Goal: Transaction & Acquisition: Complete application form

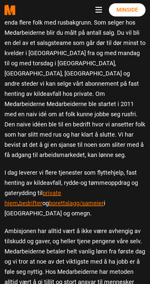
scroll to position [336, 0]
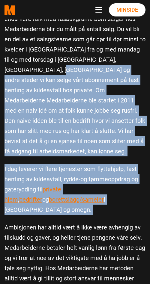
drag, startPoint x: 67, startPoint y: 61, endPoint x: 130, endPoint y: 187, distance: 141.4
click at [130, 187] on div "Å være selger er veldig sosialt og du trenger ikke å ha jobbet i Medarbeiderne …" at bounding box center [75, 269] width 150 height 751
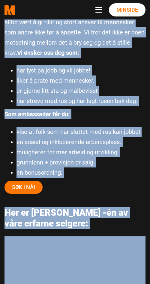
scroll to position [597, 0]
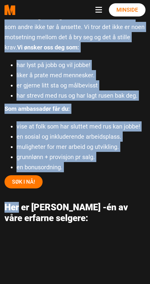
drag, startPoint x: 130, startPoint y: 187, endPoint x: 117, endPoint y: 154, distance: 35.3
click at [117, 154] on div "Å være selger er veldig sosialt og du trenger ikke å ha jobbet i Medarbeiderne …" at bounding box center [75, 7] width 150 height 751
click at [117, 175] on p "SØK I NÅ!" at bounding box center [74, 181] width 141 height 13
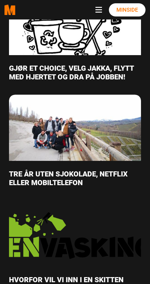
scroll to position [1104, 0]
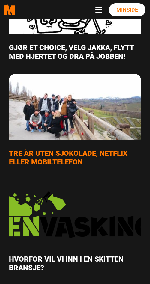
click at [77, 99] on img "Les mer om Tre år uten sjokolade, netflix eller mobiltelefon featured image" at bounding box center [75, 106] width 158 height 79
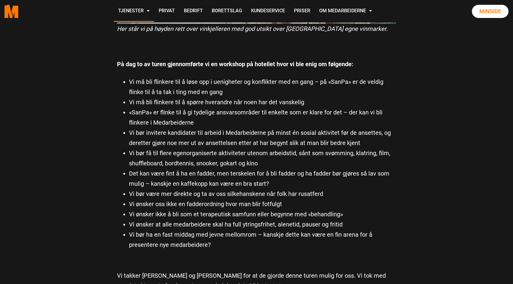
scroll to position [2945, 0]
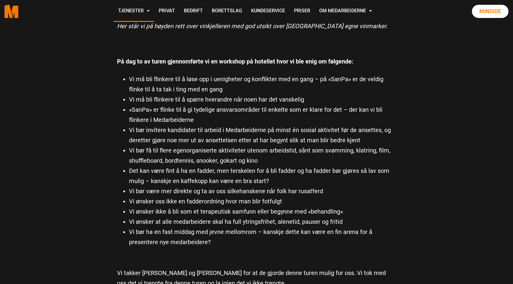
click at [150, 125] on li "Vi bør invitere kandidater til arbeid i Medarbeiderne på minst én sosial aktivi…" at bounding box center [262, 135] width 267 height 20
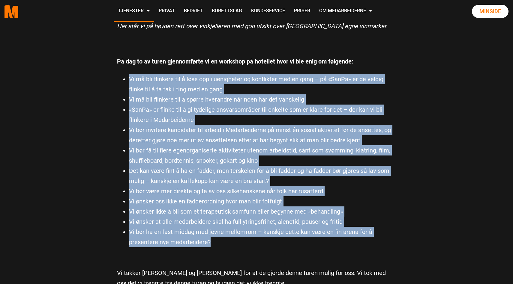
drag, startPoint x: 261, startPoint y: 200, endPoint x: 121, endPoint y: 40, distance: 212.7
click at [121, 74] on ul "Vi må bli flinkere til å løse opp i uenigheter og konflikter med en gang – på «…" at bounding box center [256, 160] width 279 height 173
drag, startPoint x: 121, startPoint y: 40, endPoint x: 269, endPoint y: 219, distance: 232.5
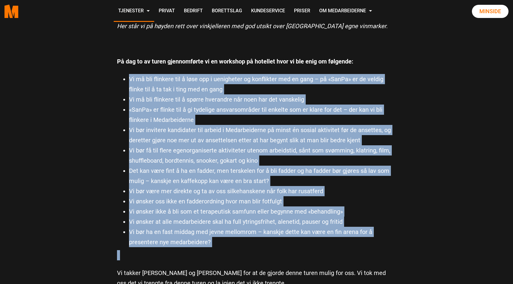
click at [150, 250] on p at bounding box center [256, 255] width 279 height 10
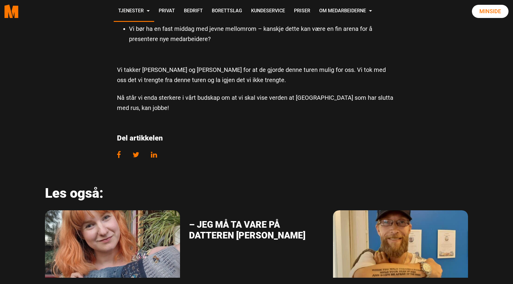
scroll to position [3146, 0]
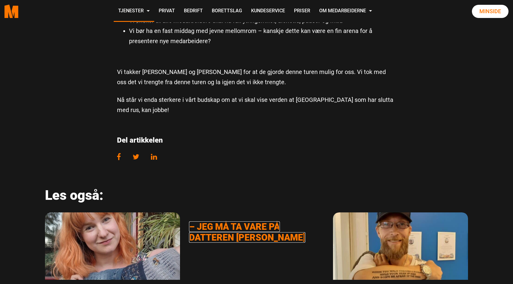
click at [150, 221] on link "– Jeg må ta vare på datteren [PERSON_NAME]" at bounding box center [247, 231] width 116 height 21
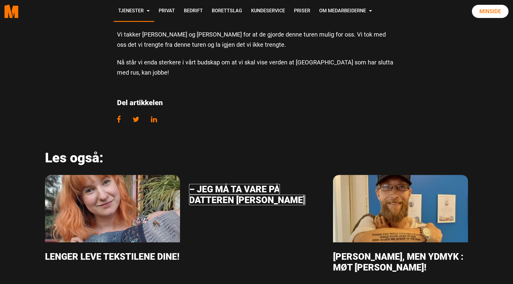
scroll to position [3198, 0]
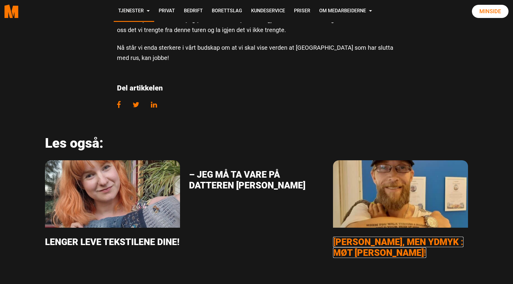
click at [150, 237] on link "[PERSON_NAME], men ydmyk : møt [PERSON_NAME]!" at bounding box center [398, 247] width 130 height 21
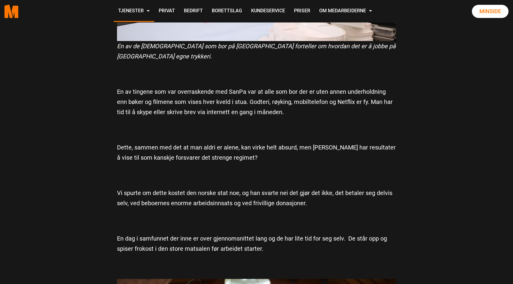
scroll to position [1958, 0]
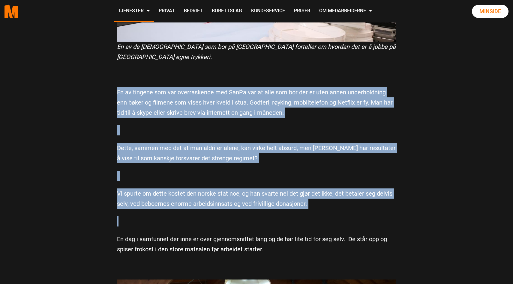
drag, startPoint x: 189, startPoint y: 179, endPoint x: 202, endPoint y: 49, distance: 130.8
click at [150, 70] on p at bounding box center [256, 75] width 279 height 10
drag, startPoint x: 202, startPoint y: 49, endPoint x: 302, endPoint y: 193, distance: 175.8
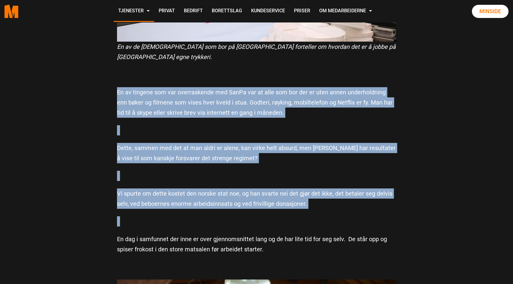
click at [150, 216] on p at bounding box center [256, 221] width 279 height 10
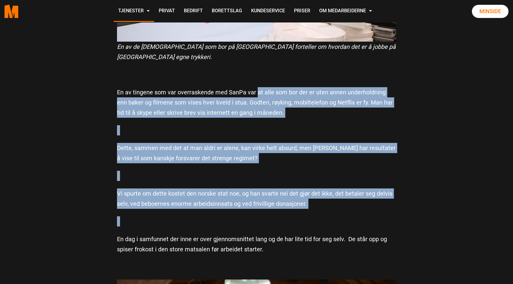
drag, startPoint x: 302, startPoint y: 193, endPoint x: 258, endPoint y: 59, distance: 141.5
click at [150, 87] on p "En av tingene som var overraskende med SanPa var at alle som bor der er uten an…" at bounding box center [256, 102] width 279 height 31
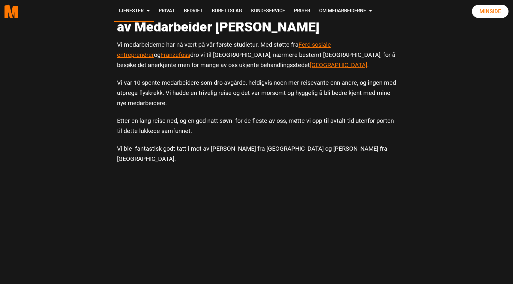
scroll to position [0, 0]
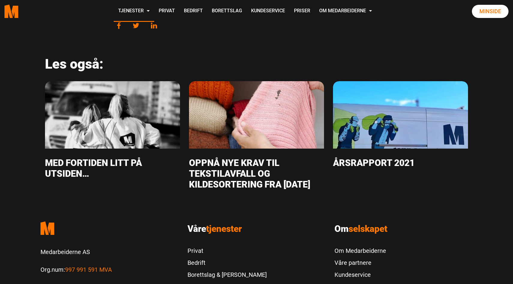
scroll to position [780, 0]
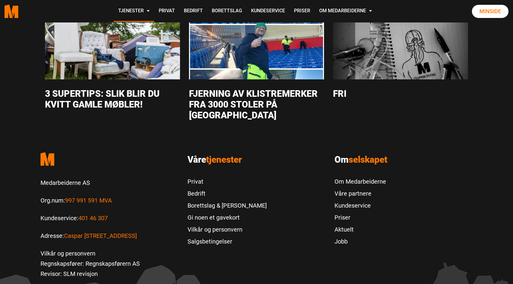
scroll to position [971, 0]
